Goal: Task Accomplishment & Management: Manage account settings

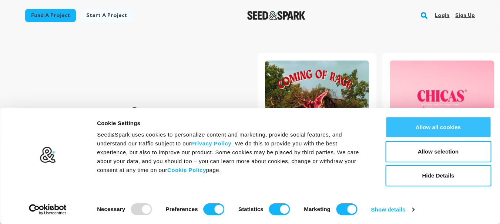
click at [430, 132] on button "Allow all cookies" at bounding box center [438, 127] width 106 height 21
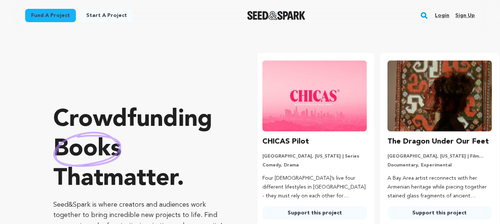
scroll to position [0, 131]
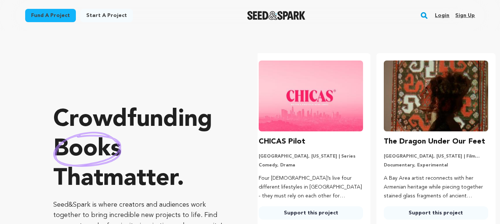
click at [473, 14] on link "Sign up" at bounding box center [465, 16] width 20 height 12
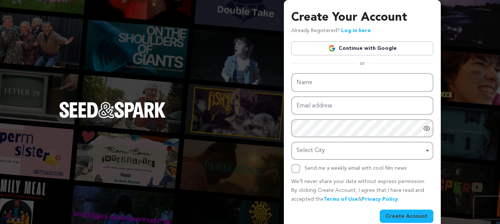
click at [352, 47] on link "Continue with Google" at bounding box center [362, 48] width 142 height 14
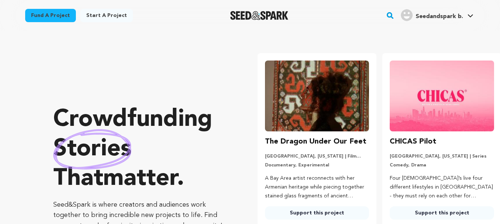
click at [445, 14] on span "Seedandspark b." at bounding box center [438, 17] width 47 height 6
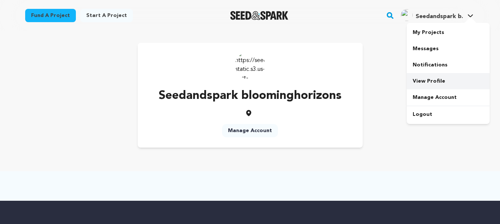
click at [431, 79] on link "View Profile" at bounding box center [447, 81] width 83 height 16
click at [257, 133] on link "Manage Account" at bounding box center [250, 130] width 56 height 13
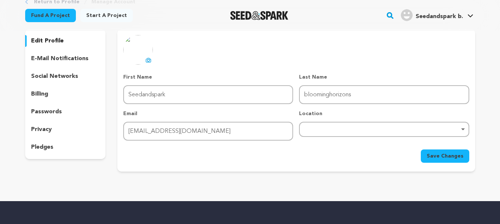
scroll to position [37, 0]
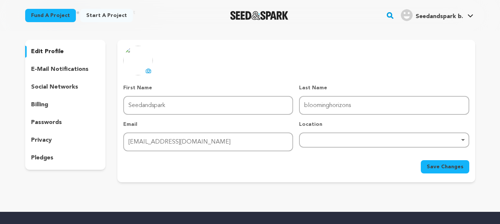
click at [60, 87] on p "social networks" at bounding box center [54, 87] width 47 height 9
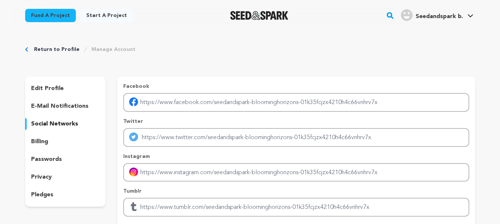
click at [48, 87] on p "edit profile" at bounding box center [47, 88] width 33 height 9
